Goal: Information Seeking & Learning: Learn about a topic

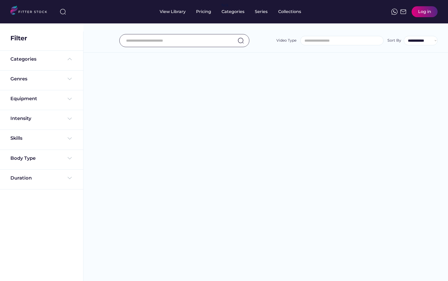
select select
select select "**********"
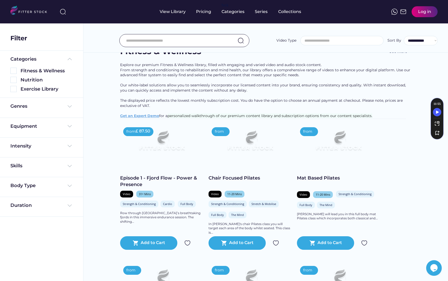
scroll to position [21, 0]
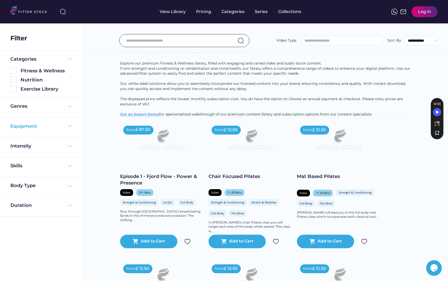
click at [64, 128] on div "Equipment" at bounding box center [41, 126] width 62 height 7
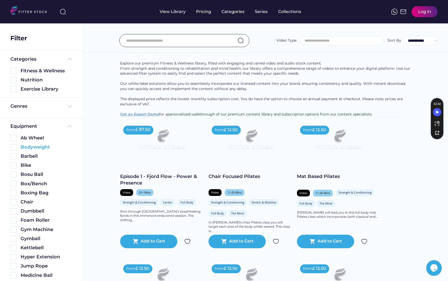
click at [15, 145] on img at bounding box center [13, 147] width 6 height 6
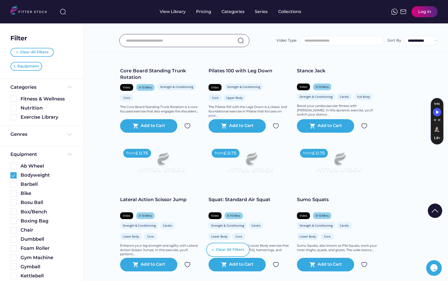
scroll to position [1194, 0]
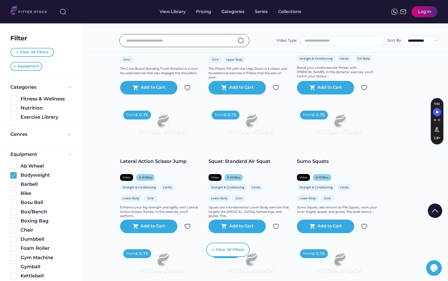
scroll to position [1233, 0]
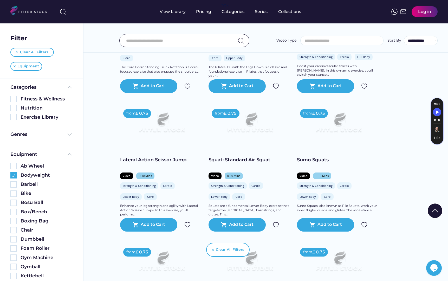
click at [241, 163] on div "Squat: Standard Air Squat" at bounding box center [250, 160] width 83 height 7
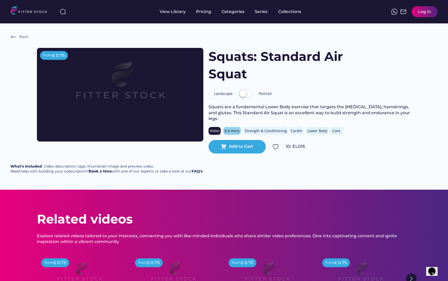
click at [247, 93] on label at bounding box center [246, 93] width 16 height 11
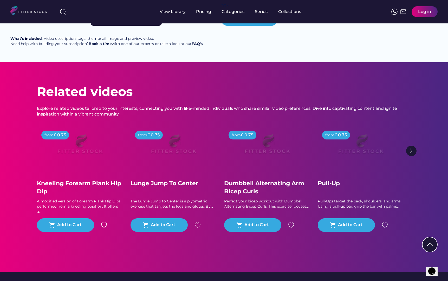
scroll to position [152, 0]
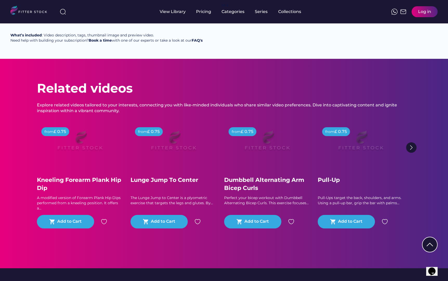
click at [98, 187] on div "Kneeling Forearm Plank Hip Dip" at bounding box center [80, 184] width 86 height 16
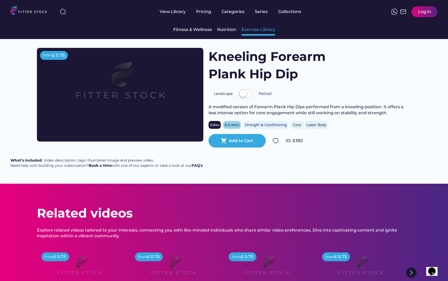
click at [253, 29] on div "Exercise Library" at bounding box center [259, 30] width 34 height 6
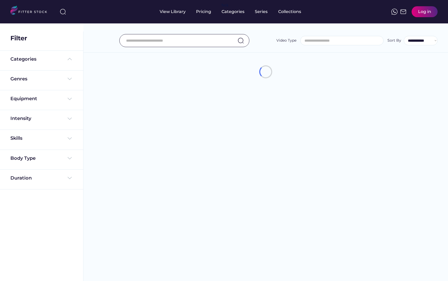
select select
select select "**********"
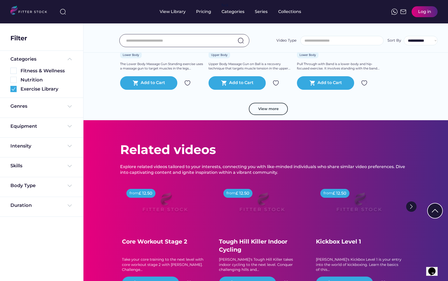
scroll to position [960, 0]
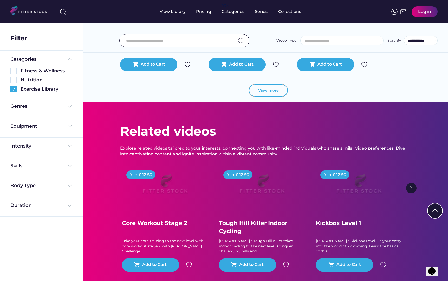
click at [267, 94] on button "View more" at bounding box center [268, 90] width 39 height 12
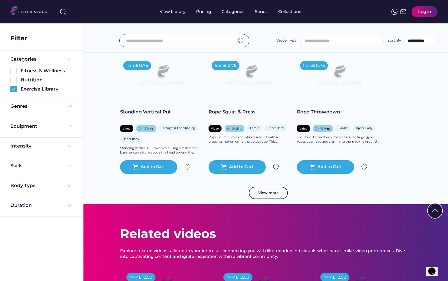
scroll to position [1778, 0]
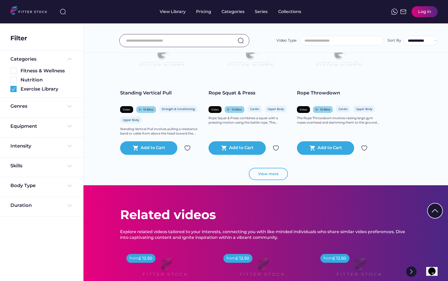
click at [261, 170] on button "View more" at bounding box center [268, 174] width 39 height 12
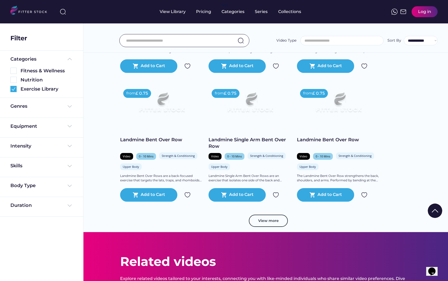
scroll to position [2706, 0]
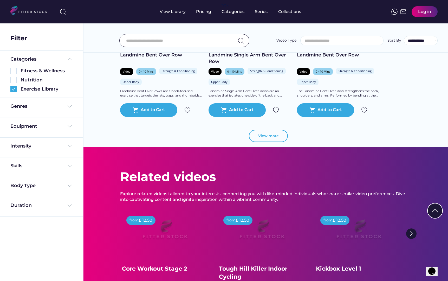
click at [278, 132] on button "View more" at bounding box center [268, 136] width 39 height 12
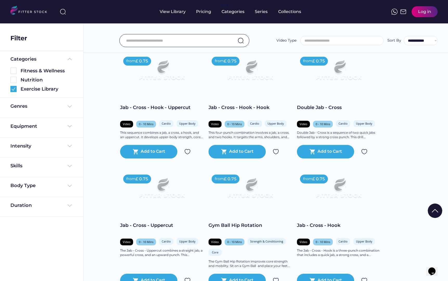
scroll to position [3154, 0]
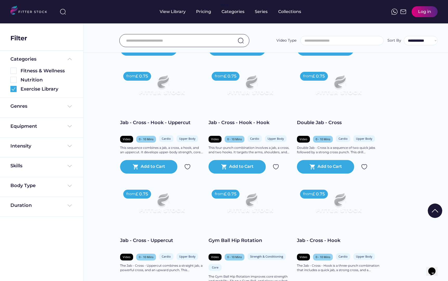
click at [41, 181] on div "Body Type" at bounding box center [41, 187] width 83 height 20
click at [35, 188] on div "Body Type" at bounding box center [22, 185] width 25 height 7
click at [38, 187] on div "Body Type" at bounding box center [41, 185] width 62 height 7
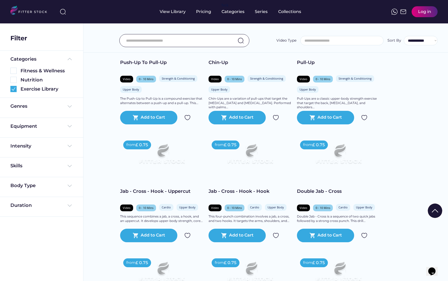
scroll to position [3048, 0]
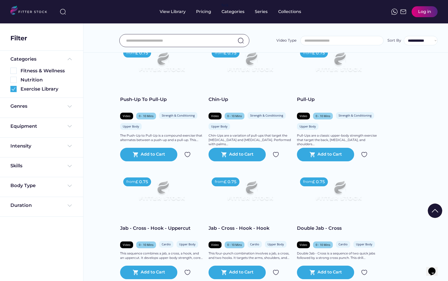
click at [351, 40] on input "search" at bounding box center [343, 41] width 83 height 4
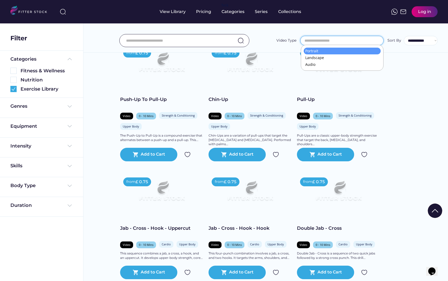
click at [292, 36] on div "Video Type ******** ********* *****" at bounding box center [330, 40] width 107 height 10
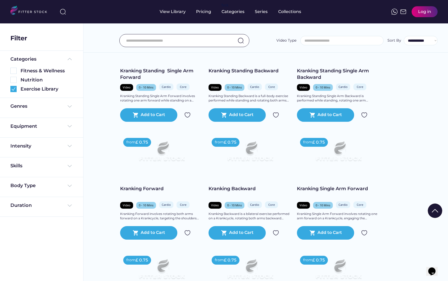
scroll to position [0, 0]
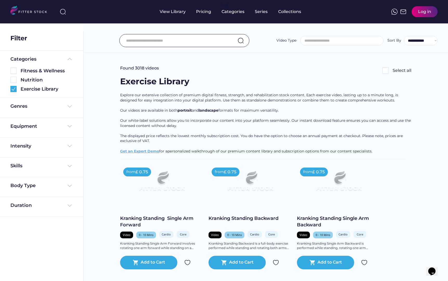
click at [388, 69] on img at bounding box center [386, 70] width 6 height 6
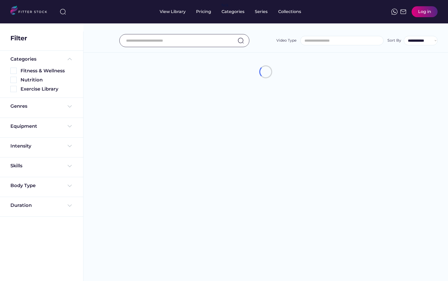
select select
select select "**********"
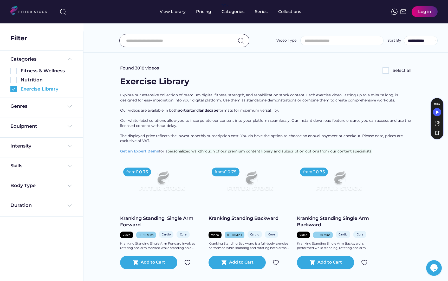
click at [36, 87] on div "Exercise Library" at bounding box center [47, 89] width 52 height 7
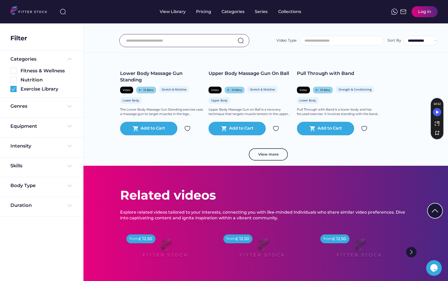
scroll to position [848, 0]
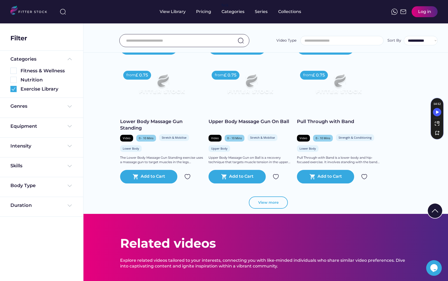
click at [263, 201] on button "View more" at bounding box center [268, 202] width 39 height 12
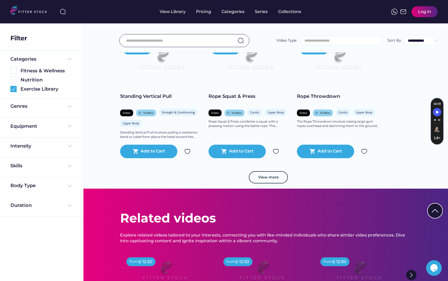
scroll to position [1758, 0]
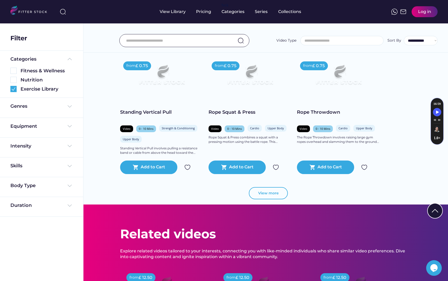
click at [262, 189] on button "View more" at bounding box center [268, 193] width 39 height 12
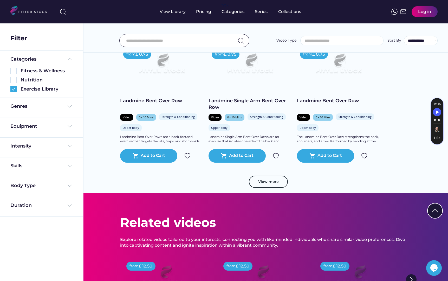
scroll to position [2667, 0]
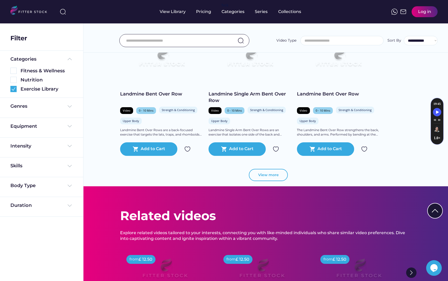
click at [265, 179] on button "View more" at bounding box center [268, 175] width 39 height 12
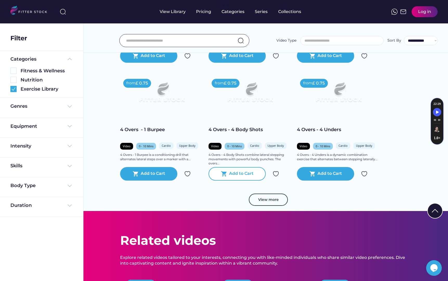
scroll to position [3513, 0]
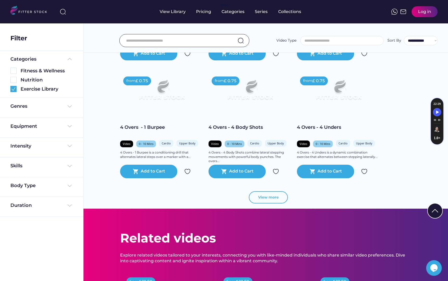
click at [265, 198] on button "View more" at bounding box center [268, 197] width 39 height 12
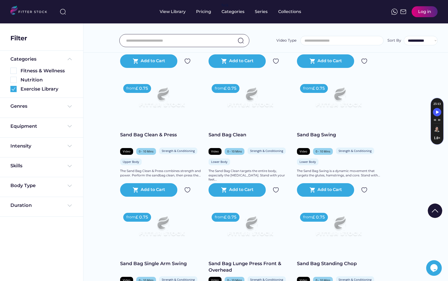
scroll to position [4392, 0]
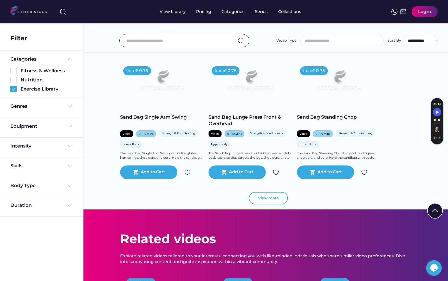
click at [265, 202] on button "View more" at bounding box center [268, 198] width 39 height 12
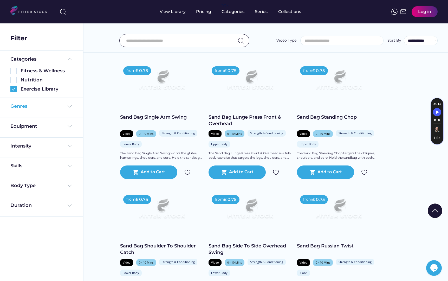
click at [54, 109] on div "Genres" at bounding box center [41, 106] width 62 height 7
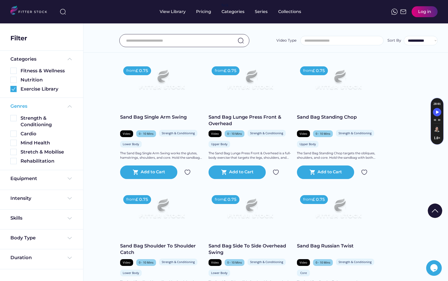
click at [59, 108] on div "Genres" at bounding box center [41, 106] width 62 height 7
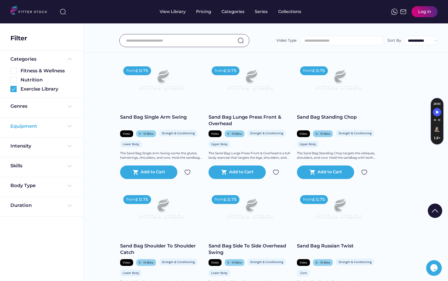
click at [51, 129] on div "Equipment" at bounding box center [41, 126] width 62 height 7
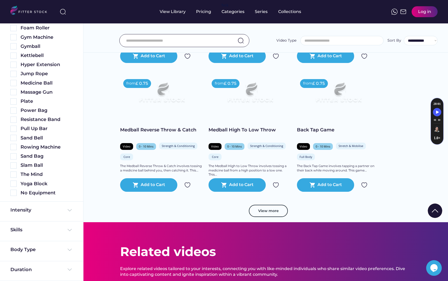
scroll to position [5281, 0]
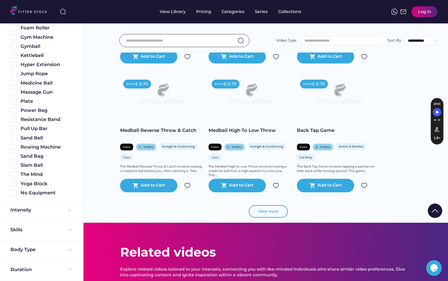
click at [264, 214] on button "View more" at bounding box center [268, 211] width 39 height 12
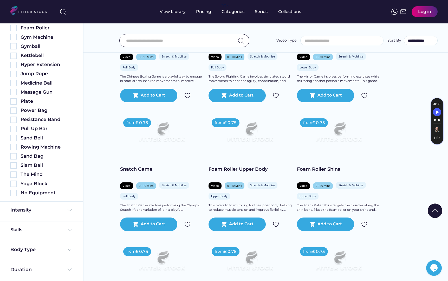
scroll to position [5500, 0]
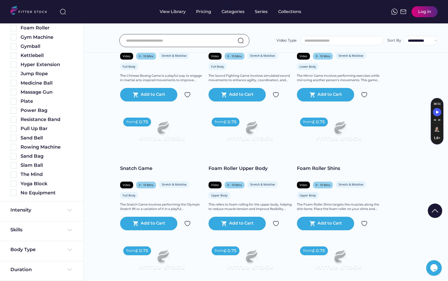
click at [238, 168] on div "Foam Roller Upper Body" at bounding box center [250, 168] width 83 height 7
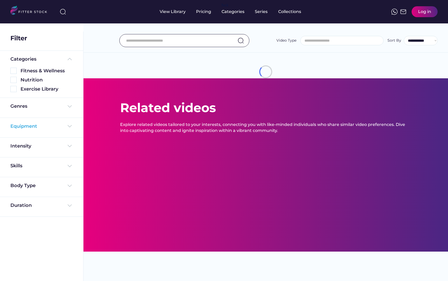
select select
select select "**********"
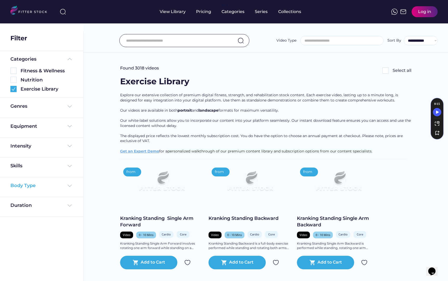
click at [46, 186] on div "Body Type" at bounding box center [41, 185] width 62 height 7
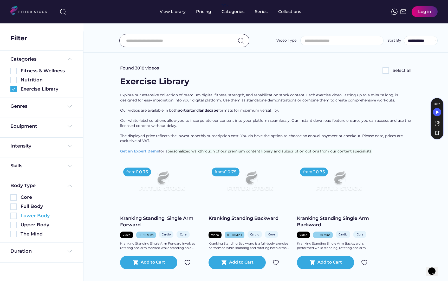
click at [16, 215] on img at bounding box center [13, 216] width 6 height 6
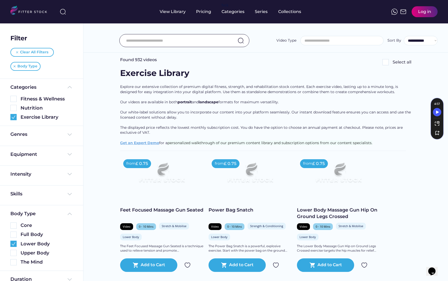
scroll to position [16, 0]
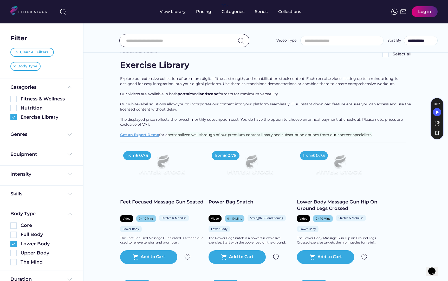
click at [29, 131] on div "Genres" at bounding box center [41, 136] width 83 height 20
click at [28, 135] on div "Genres" at bounding box center [41, 134] width 62 height 7
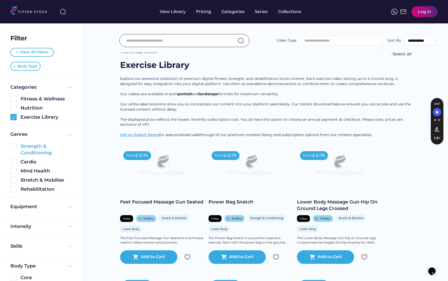
click at [15, 145] on img at bounding box center [13, 146] width 6 height 6
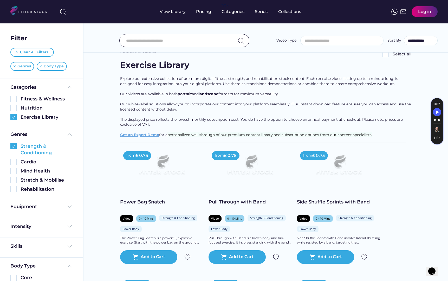
scroll to position [0, 0]
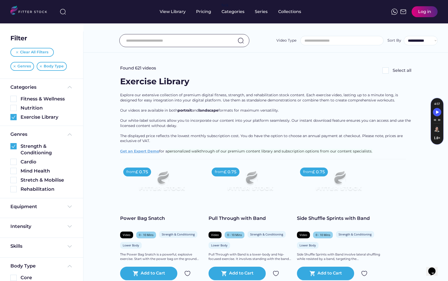
click at [18, 214] on div "Equipment" at bounding box center [41, 208] width 83 height 20
click at [20, 207] on div "Equipment" at bounding box center [23, 206] width 27 height 7
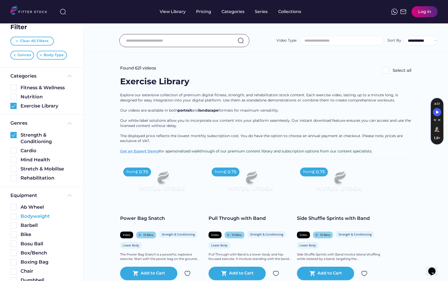
scroll to position [14, 0]
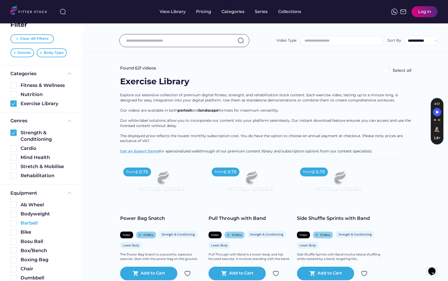
click at [16, 222] on img at bounding box center [13, 223] width 6 height 6
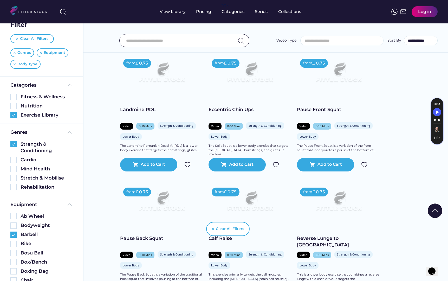
scroll to position [238, 0]
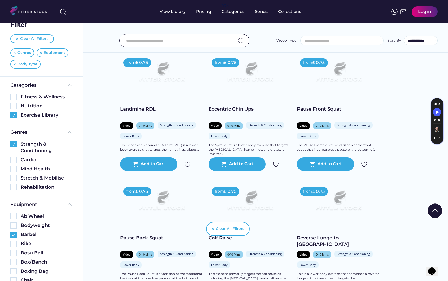
click at [182, 207] on img at bounding box center [162, 202] width 67 height 37
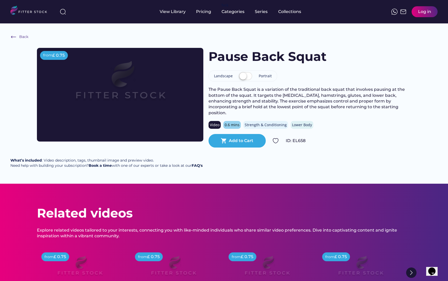
click at [147, 98] on img at bounding box center [120, 85] width 133 height 75
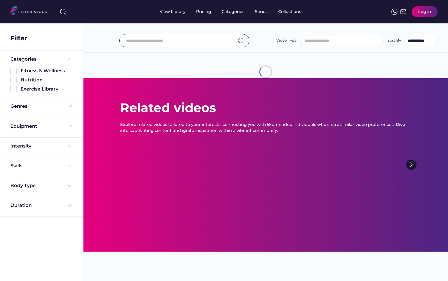
select select
select select "**********"
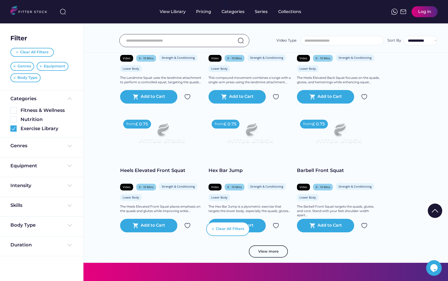
scroll to position [874, 0]
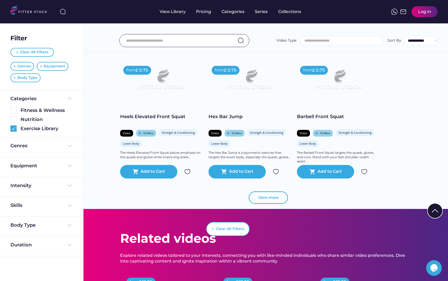
click at [267, 199] on button "View more" at bounding box center [268, 197] width 39 height 12
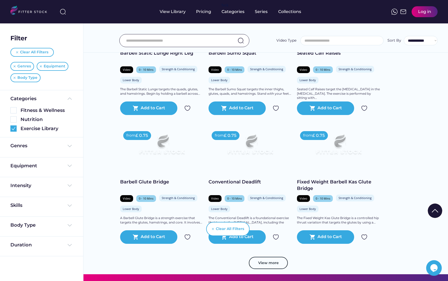
scroll to position [1728, 0]
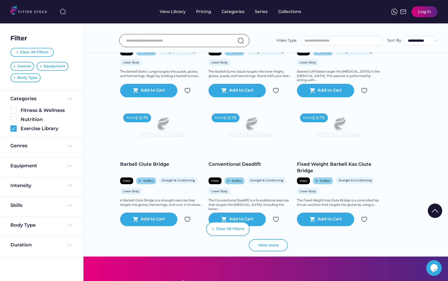
click at [262, 241] on button "View more" at bounding box center [268, 245] width 39 height 12
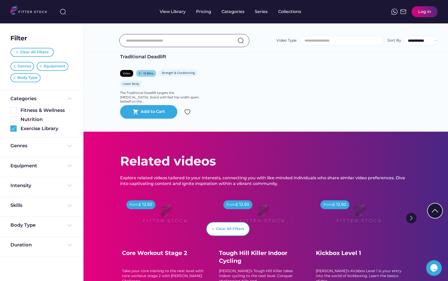
scroll to position [2738, 0]
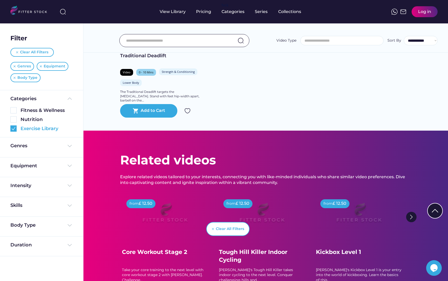
click at [17, 127] on div "Exercise Library" at bounding box center [41, 128] width 62 height 7
click at [157, 41] on input "input" at bounding box center [178, 40] width 104 height 11
paste input "**********"
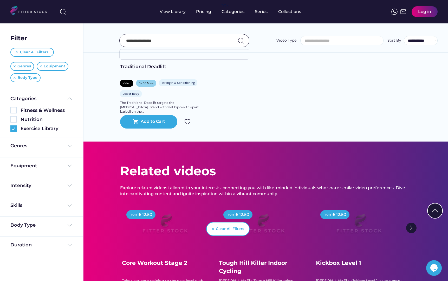
type input "**********"
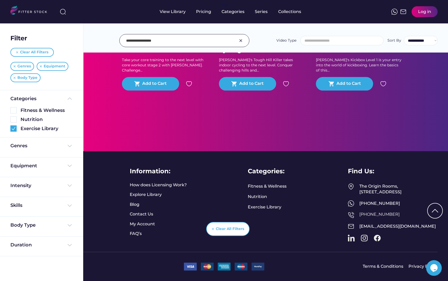
scroll to position [0, 0]
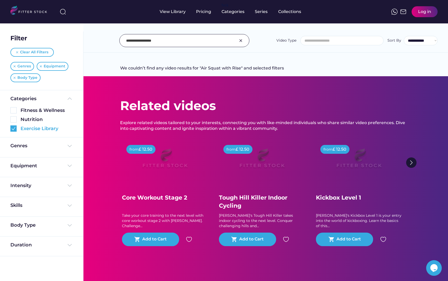
click at [29, 128] on div "Exercise Library" at bounding box center [47, 128] width 52 height 7
click at [14, 126] on img at bounding box center [13, 128] width 6 height 6
click at [44, 144] on div "Genres" at bounding box center [41, 146] width 62 height 7
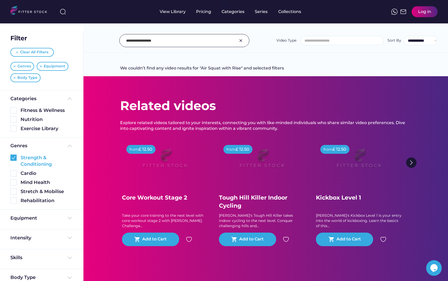
click at [12, 158] on img at bounding box center [13, 158] width 6 height 6
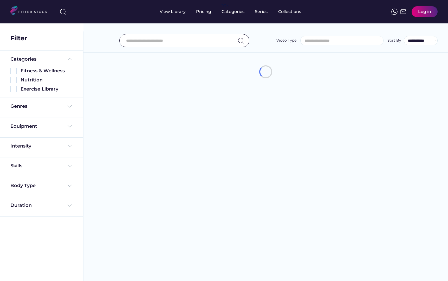
select select
select select "**********"
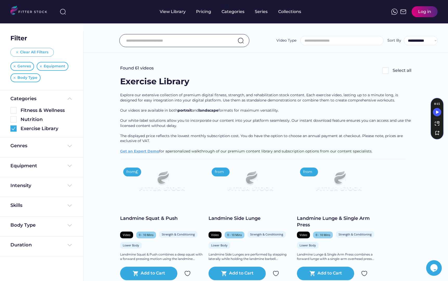
click at [24, 51] on div "Clear All Filters" at bounding box center [34, 52] width 28 height 5
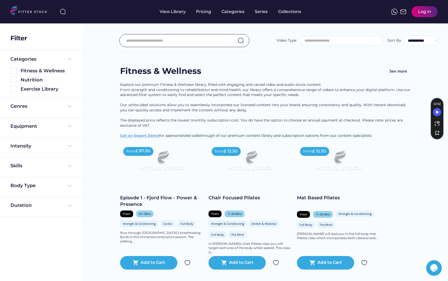
click at [144, 36] on input "input" at bounding box center [178, 40] width 104 height 11
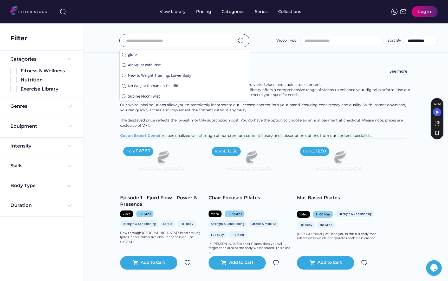
paste input "**********"
type input "**********"
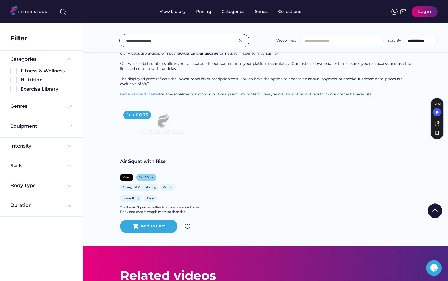
scroll to position [59, 0]
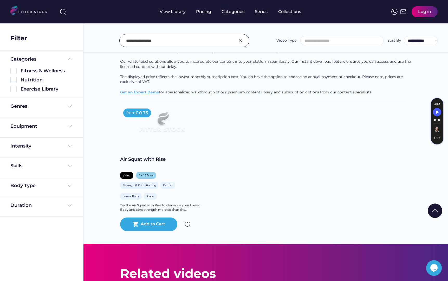
click at [174, 119] on img at bounding box center [162, 123] width 67 height 37
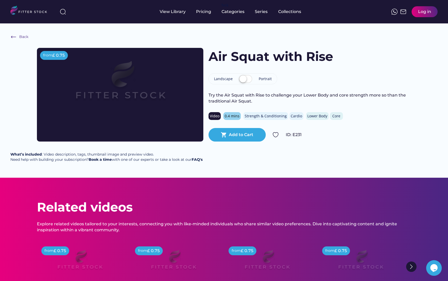
click at [151, 96] on img at bounding box center [120, 85] width 133 height 75
click at [142, 95] on img at bounding box center [120, 85] width 133 height 75
click at [246, 77] on label at bounding box center [246, 79] width 16 height 11
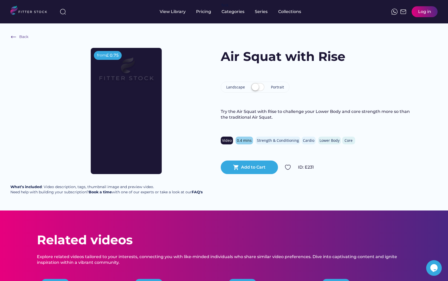
click at [325, 140] on div "Lower Body" at bounding box center [330, 140] width 20 height 5
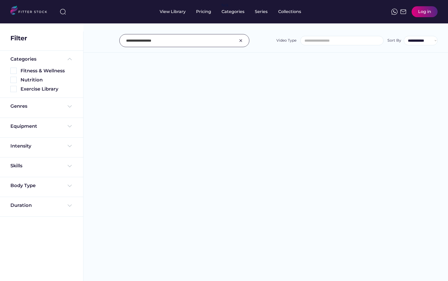
select select
select select "**********"
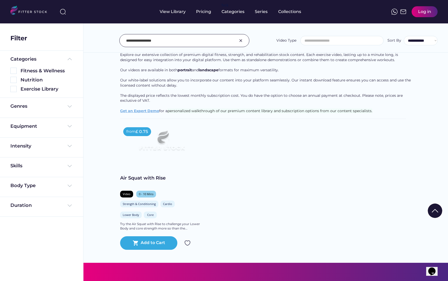
scroll to position [41, 0]
drag, startPoint x: 164, startPoint y: 40, endPoint x: 106, endPoint y: 42, distance: 58.1
click at [106, 42] on div "**********" at bounding box center [266, 40] width 344 height 13
